Goal: Find contact information: Find contact information

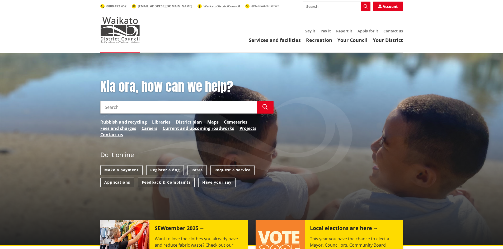
scroll to position [44, 0]
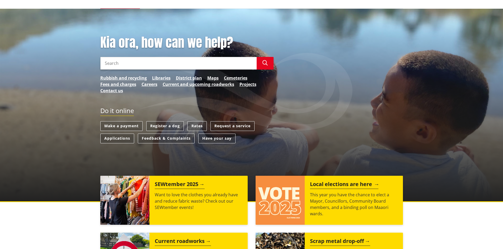
click at [323, 189] on div "Local elections are here This year you have the chance to elect a Mayor, Counci…" at bounding box center [353, 200] width 98 height 49
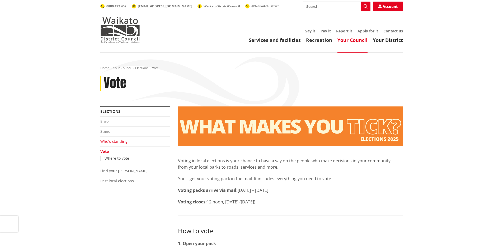
click at [117, 141] on link "Who's standing" at bounding box center [113, 141] width 27 height 5
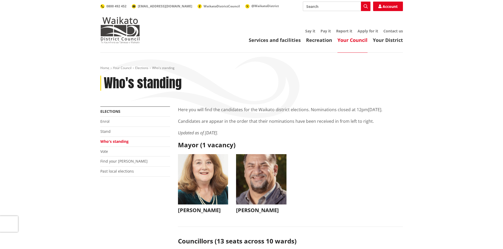
click at [203, 176] on img "button" at bounding box center [203, 179] width 50 height 50
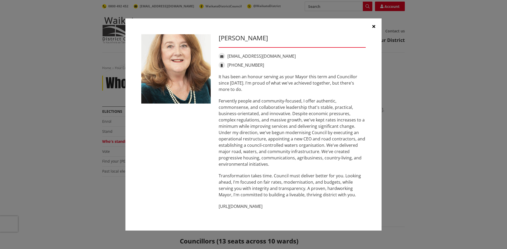
click at [374, 26] on icon "button" at bounding box center [373, 26] width 3 height 4
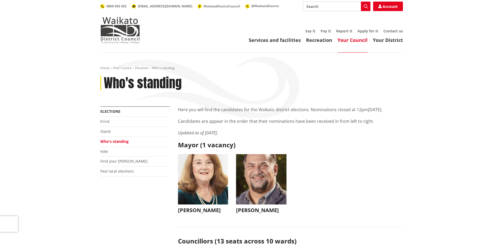
click at [255, 178] on img "button" at bounding box center [261, 179] width 50 height 50
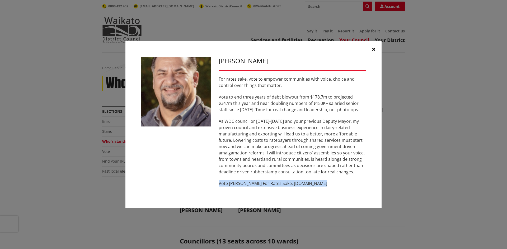
drag, startPoint x: 221, startPoint y: 183, endPoint x: 317, endPoint y: 184, distance: 96.3
click at [317, 184] on p "Vote Aksel Bech For Rates Sake. www.akselbech.nz" at bounding box center [291, 183] width 147 height 6
copy p "Vote Aksel Bech For Rates Sake. www.akselbech.nz"
click at [372, 48] on icon "button" at bounding box center [373, 49] width 3 height 4
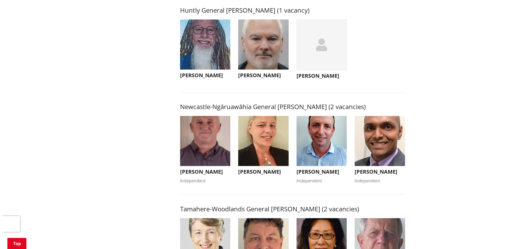
scroll to position [352, 0]
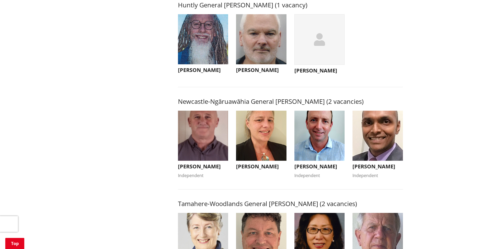
click at [207, 152] on img "button" at bounding box center [203, 136] width 50 height 50
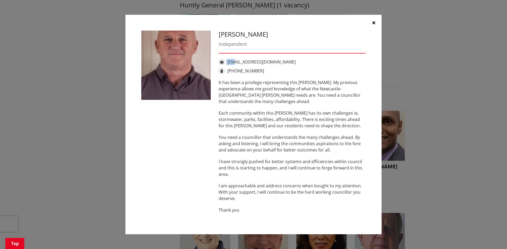
drag, startPoint x: 221, startPoint y: 61, endPoint x: 232, endPoint y: 59, distance: 11.8
click at [234, 59] on div "ecpatterson@xtra.co.nz" at bounding box center [291, 62] width 147 height 6
drag, startPoint x: 275, startPoint y: 60, endPoint x: 218, endPoint y: 61, distance: 57.0
click at [218, 61] on div "ecpatterson@xtra.co.nz" at bounding box center [291, 62] width 147 height 6
click at [374, 21] on icon "button" at bounding box center [373, 23] width 3 height 4
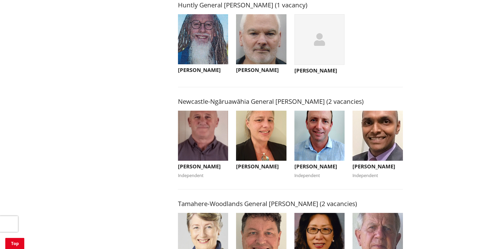
click at [254, 146] on img "button" at bounding box center [261, 136] width 50 height 50
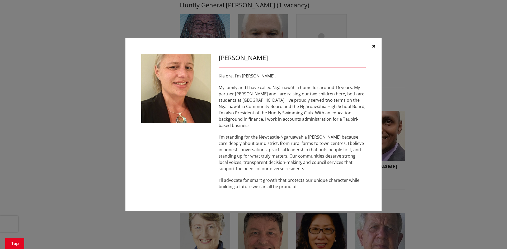
click at [376, 49] on button "button" at bounding box center [373, 46] width 16 height 16
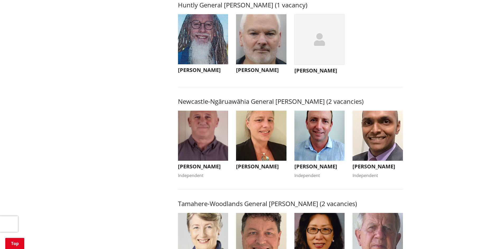
click at [308, 156] on img "button" at bounding box center [319, 136] width 50 height 50
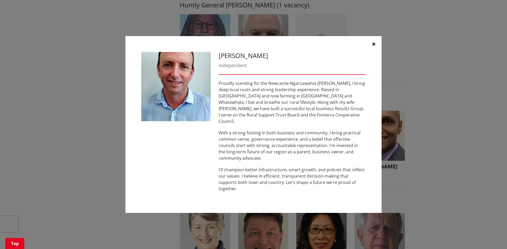
click at [374, 46] on icon "button" at bounding box center [373, 44] width 3 height 4
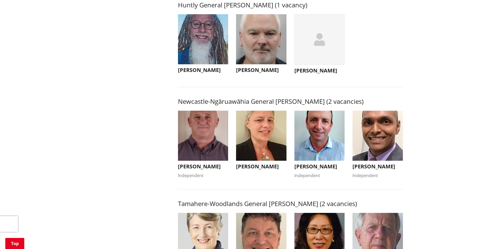
click at [373, 136] on img "button" at bounding box center [377, 136] width 50 height 50
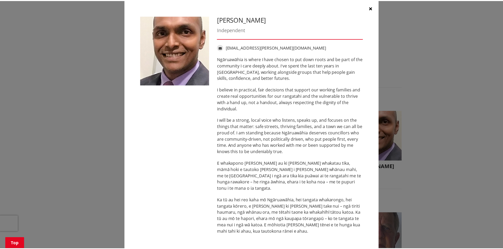
scroll to position [0, 0]
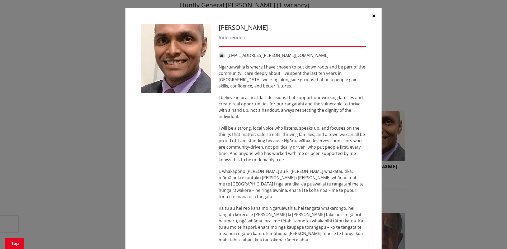
click at [232, 53] on link "ganga.sudhan@gmail.com" at bounding box center [277, 56] width 101 height 6
click at [222, 56] on span at bounding box center [221, 55] width 6 height 6
click at [236, 54] on link "ganga.sudhan@gmail.com" at bounding box center [277, 56] width 101 height 6
drag, startPoint x: 220, startPoint y: 55, endPoint x: 228, endPoint y: 55, distance: 7.9
click at [228, 55] on div "ganga.sudhan@gmail.com" at bounding box center [291, 55] width 147 height 6
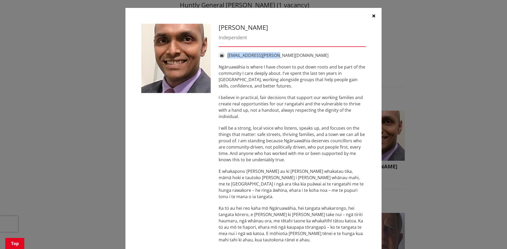
drag, startPoint x: 282, startPoint y: 55, endPoint x: 226, endPoint y: 57, distance: 55.4
click at [226, 57] on div "ganga.sudhan@gmail.com" at bounding box center [291, 55] width 147 height 6
copy link "ganga.sudhan@gmail.com"
click at [370, 13] on button "button" at bounding box center [373, 16] width 16 height 16
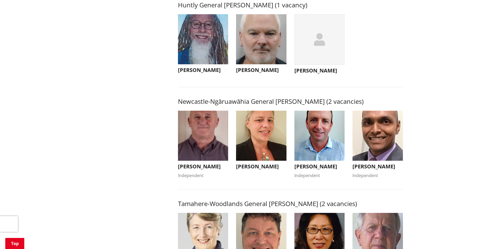
click at [197, 145] on img "button" at bounding box center [203, 136] width 50 height 50
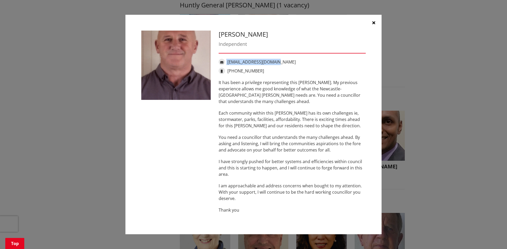
drag, startPoint x: 274, startPoint y: 63, endPoint x: 215, endPoint y: 63, distance: 59.1
click at [220, 63] on div "ecpatterson@xtra.co.nz" at bounding box center [291, 62] width 147 height 6
copy div "ecpatterson@xtra.co.nz"
click at [373, 22] on icon "button" at bounding box center [373, 23] width 3 height 4
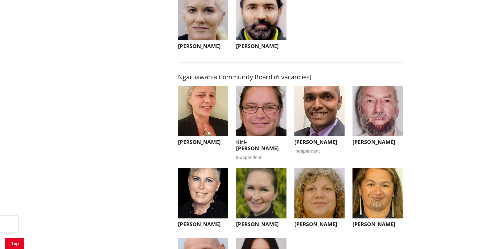
scroll to position [1583, 0]
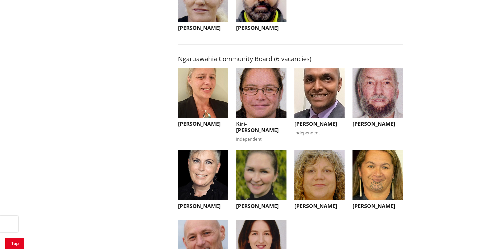
click at [193, 98] on img "button" at bounding box center [203, 93] width 50 height 50
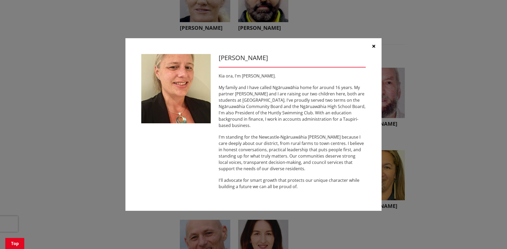
click at [373, 48] on icon "button" at bounding box center [373, 46] width 3 height 4
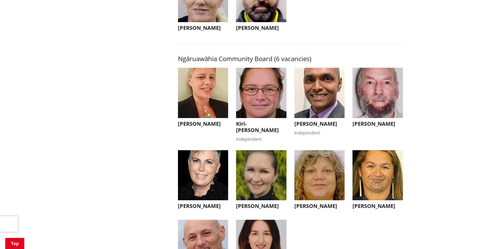
click at [249, 104] on img "button" at bounding box center [261, 93] width 50 height 50
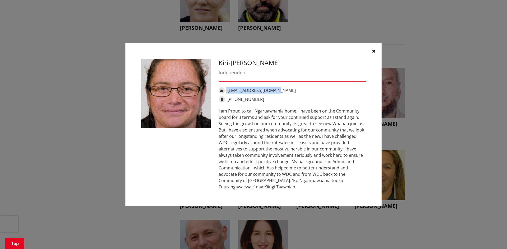
drag, startPoint x: 281, startPoint y: 90, endPoint x: 221, endPoint y: 90, distance: 59.6
click at [221, 90] on div "[EMAIL_ADDRESS][DOMAIN_NAME]" at bounding box center [291, 90] width 147 height 6
copy div "[EMAIL_ADDRESS][DOMAIN_NAME]"
click at [374, 51] on icon "button" at bounding box center [373, 51] width 3 height 4
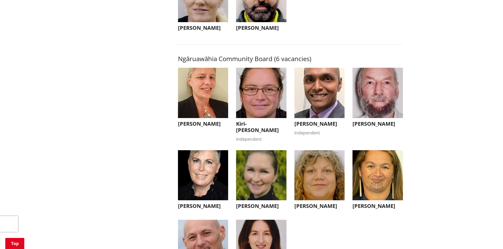
click at [325, 100] on img "button" at bounding box center [319, 93] width 50 height 50
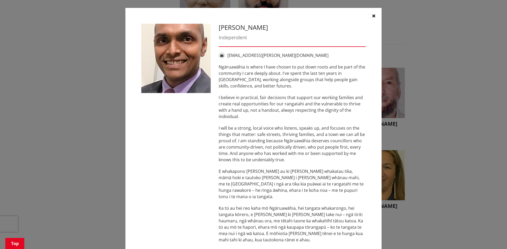
click at [373, 15] on button "button" at bounding box center [373, 16] width 16 height 16
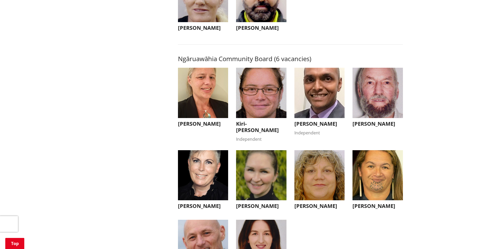
click at [385, 103] on img "button" at bounding box center [377, 93] width 50 height 50
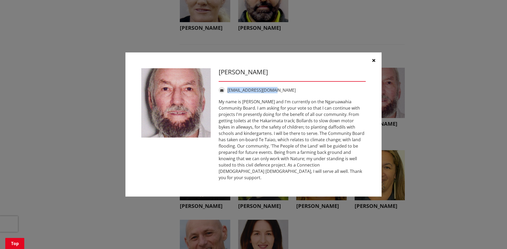
drag, startPoint x: 275, startPoint y: 93, endPoint x: 227, endPoint y: 93, distance: 48.0
click at [227, 93] on div "[EMAIL_ADDRESS][DOMAIN_NAME]" at bounding box center [291, 90] width 147 height 6
copy link "[EMAIL_ADDRESS][DOMAIN_NAME]"
click at [375, 64] on button "button" at bounding box center [373, 61] width 16 height 16
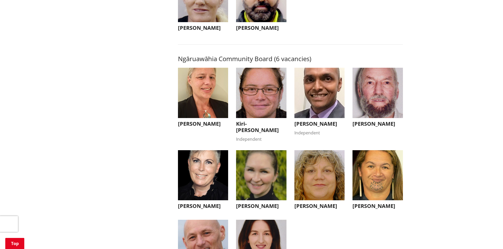
click at [212, 176] on img "button" at bounding box center [203, 175] width 50 height 50
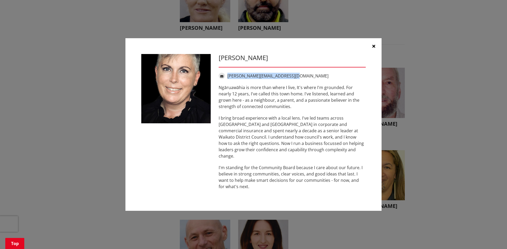
drag, startPoint x: 294, startPoint y: 79, endPoint x: 227, endPoint y: 82, distance: 67.3
click at [227, 79] on div "angela@peoplebeforepaper.co.nz" at bounding box center [291, 76] width 147 height 6
copy link "angela@peoplebeforepaper.co.nz"
click at [373, 47] on icon "button" at bounding box center [373, 46] width 3 height 4
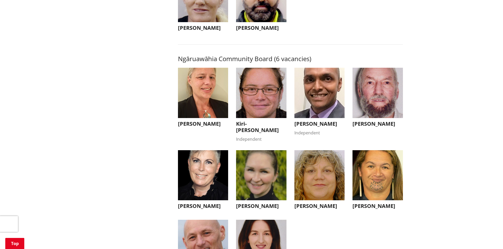
click at [264, 179] on img "button" at bounding box center [261, 175] width 50 height 50
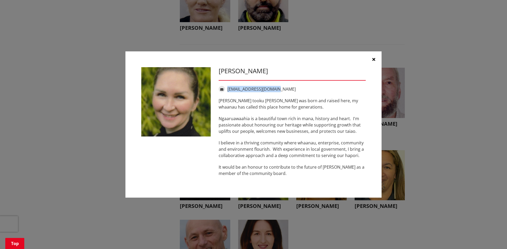
drag, startPoint x: 279, startPoint y: 89, endPoint x: 227, endPoint y: 91, distance: 52.0
click at [227, 91] on div "aliciasunnex@gmail.com" at bounding box center [291, 89] width 147 height 6
copy link "aliciasunnex@gmail.com"
click at [372, 59] on icon "button" at bounding box center [373, 59] width 3 height 4
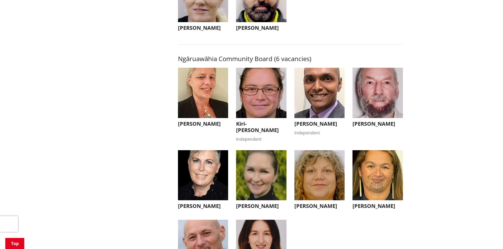
click at [310, 188] on img "button" at bounding box center [319, 175] width 50 height 50
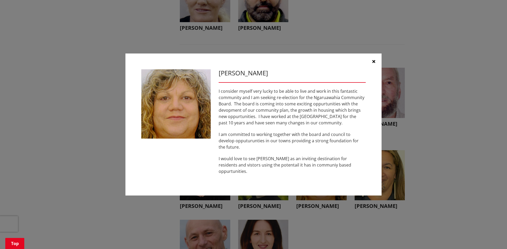
click at [372, 64] on icon "button" at bounding box center [373, 61] width 3 height 4
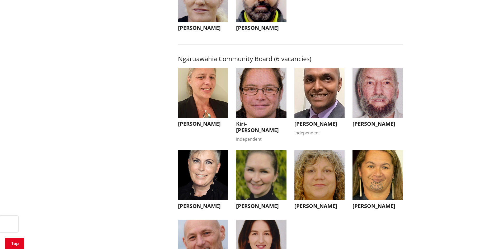
click at [384, 194] on img "button" at bounding box center [377, 175] width 50 height 50
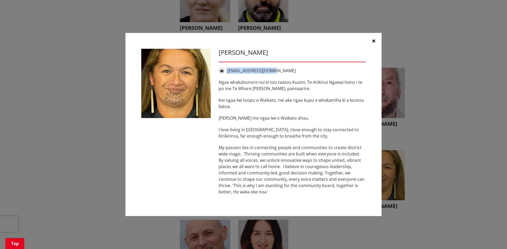
drag, startPoint x: 278, startPoint y: 72, endPoint x: 227, endPoint y: 73, distance: 51.5
click at [227, 73] on div "wakawahine@gmail.com" at bounding box center [291, 71] width 147 height 6
copy div "wakawahine@gmail.com"
click at [373, 40] on icon "button" at bounding box center [373, 41] width 3 height 4
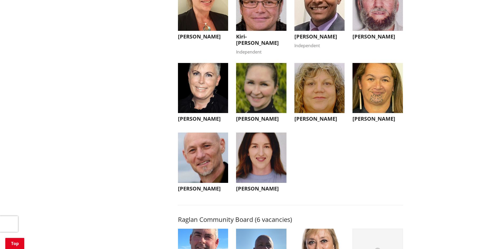
scroll to position [1671, 0]
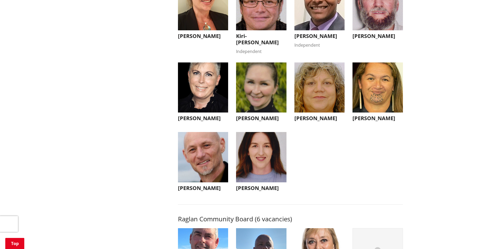
click at [207, 180] on img "button" at bounding box center [203, 157] width 50 height 50
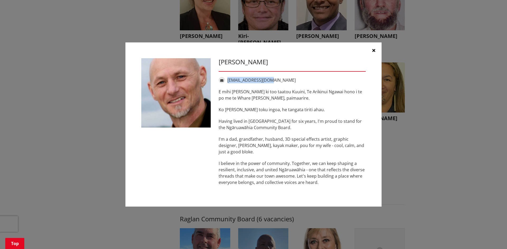
drag, startPoint x: 275, startPoint y: 80, endPoint x: 227, endPoint y: 82, distance: 47.8
click at [227, 82] on div "headcased@gmail.com" at bounding box center [291, 80] width 147 height 6
copy link "headcased@gmail.com"
click at [373, 50] on icon "button" at bounding box center [373, 50] width 3 height 4
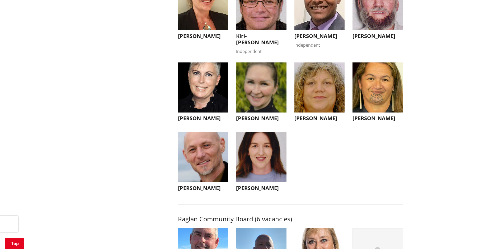
click at [263, 169] on img "button" at bounding box center [261, 157] width 50 height 50
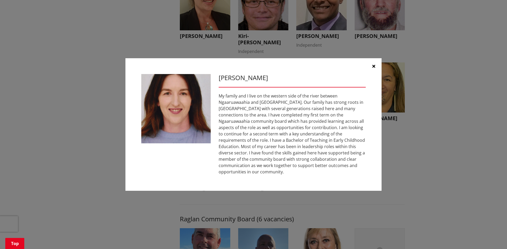
click at [372, 68] on icon "button" at bounding box center [373, 66] width 3 height 4
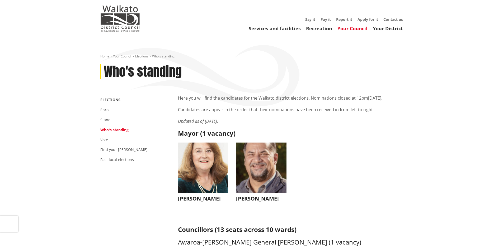
scroll to position [0, 0]
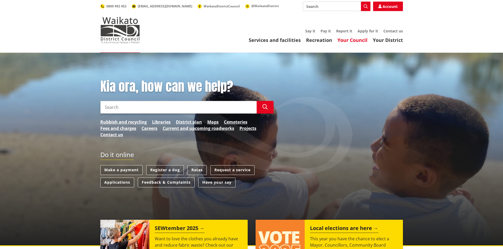
click at [358, 40] on link "Your Council" at bounding box center [352, 40] width 30 height 6
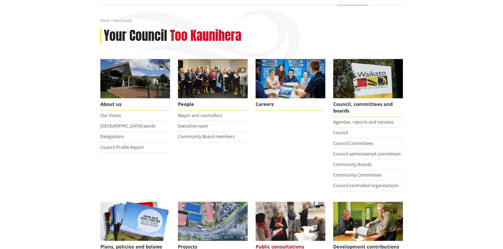
scroll to position [132, 0]
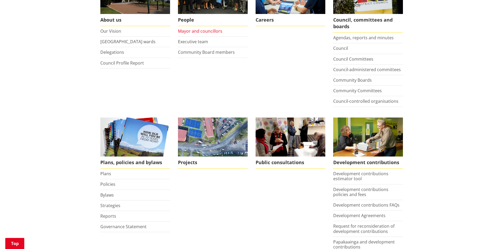
click at [190, 30] on link "Mayor and councillors" at bounding box center [200, 31] width 44 height 6
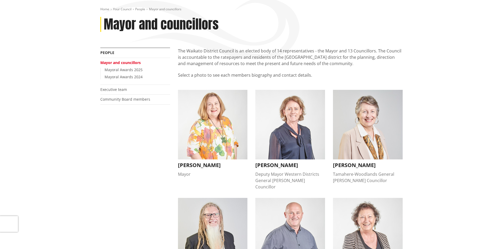
scroll to position [88, 0]
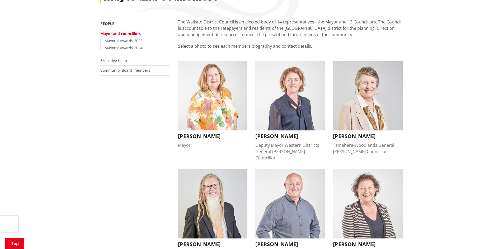
click at [198, 122] on img "button" at bounding box center [213, 96] width 70 height 70
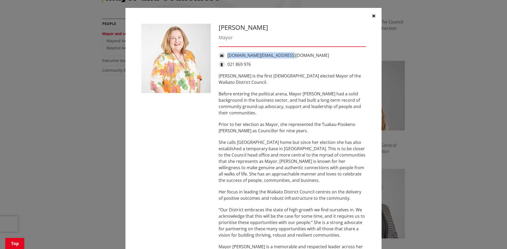
drag, startPoint x: 283, startPoint y: 55, endPoint x: 225, endPoint y: 56, distance: 58.3
click at [225, 56] on div "jacqui.church@waidc.govt.nz" at bounding box center [291, 55] width 147 height 6
copy link "jacqui.church@waidc.govt.nz"
click at [372, 14] on icon "button" at bounding box center [373, 16] width 3 height 4
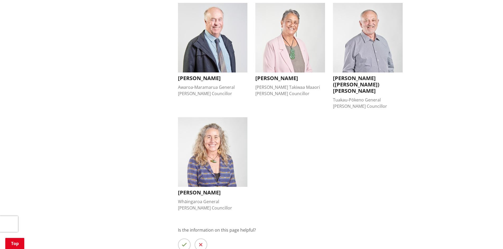
scroll to position [440, 0]
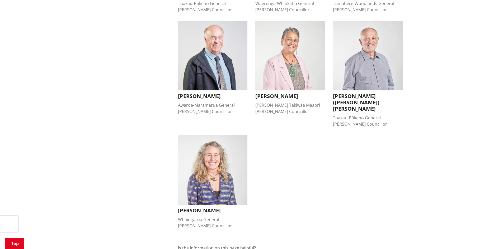
click at [305, 59] on img "button" at bounding box center [290, 56] width 70 height 70
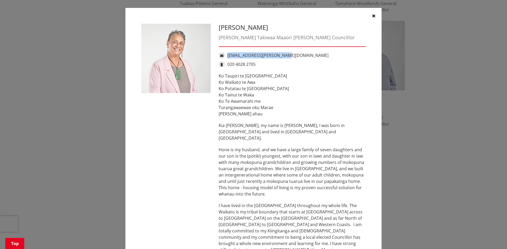
drag, startPoint x: 279, startPoint y: 55, endPoint x: 226, endPoint y: 58, distance: 53.4
click at [226, 58] on div "[EMAIL_ADDRESS][PERSON_NAME][DOMAIN_NAME]" at bounding box center [291, 55] width 147 height 6
copy link "[EMAIL_ADDRESS][PERSON_NAME][DOMAIN_NAME]"
click at [372, 14] on icon "button" at bounding box center [373, 16] width 3 height 4
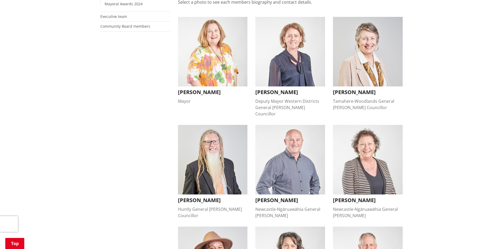
scroll to position [0, 0]
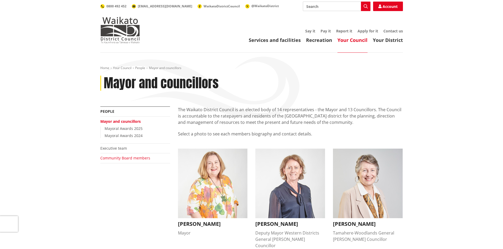
click at [129, 158] on link "Community Board members" at bounding box center [125, 158] width 50 height 5
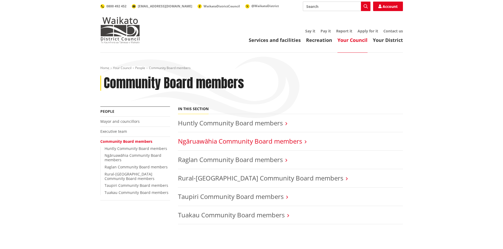
click at [277, 142] on link "Ngāruawāhia Community Board members" at bounding box center [240, 141] width 124 height 9
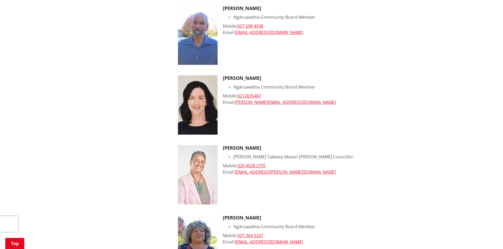
scroll to position [352, 0]
drag, startPoint x: 280, startPoint y: 102, endPoint x: 236, endPoint y: 104, distance: 44.6
click at [236, 104] on div "Email: [PERSON_NAME][EMAIL_ADDRESS][DOMAIN_NAME]" at bounding box center [313, 102] width 180 height 6
copy link "[PERSON_NAME][EMAIL_ADDRESS][DOMAIN_NAME]"
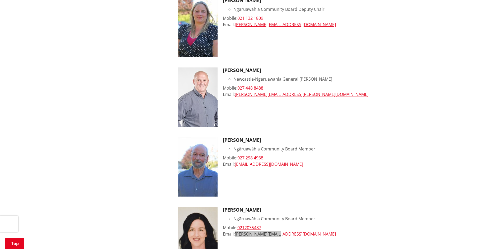
scroll to position [220, 0]
